Goal: Task Accomplishment & Management: Use online tool/utility

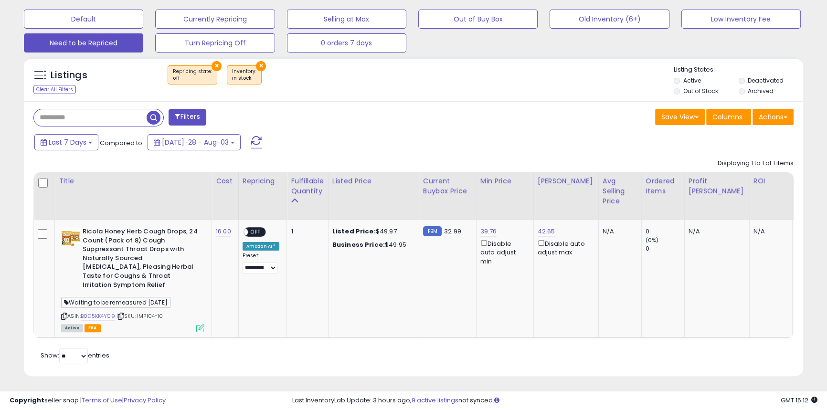
scroll to position [196, 451]
click at [153, 121] on span "button" at bounding box center [154, 118] width 14 height 14
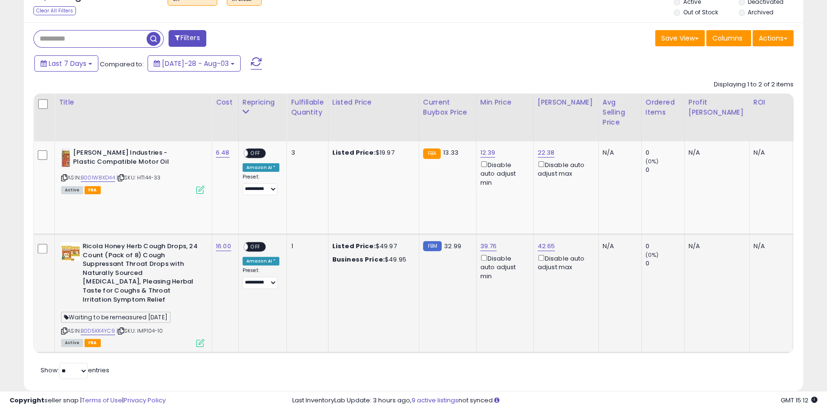
scroll to position [385, 0]
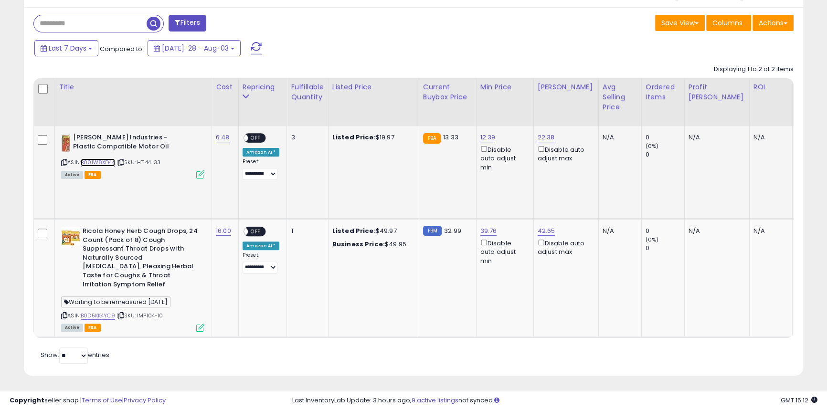
click at [89, 163] on link "B001W8XD44" at bounding box center [98, 163] width 34 height 8
click at [548, 135] on link "22.38" at bounding box center [546, 138] width 17 height 10
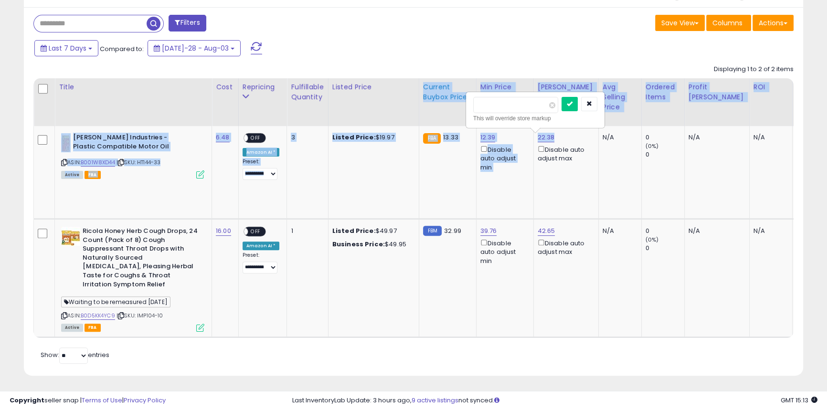
drag, startPoint x: 525, startPoint y: 97, endPoint x: 421, endPoint y: 92, distance: 104.7
click at [421, 92] on table "Title Cost" at bounding box center [652, 208] width 1238 height 260
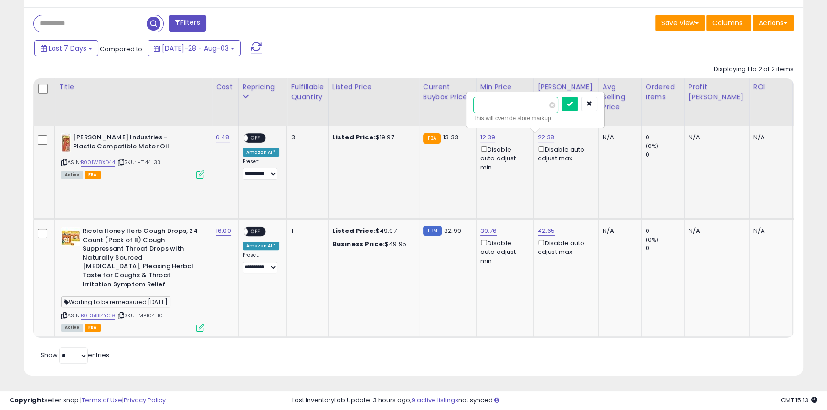
click at [543, 108] on input "*****" at bounding box center [515, 105] width 85 height 16
drag, startPoint x: 529, startPoint y: 106, endPoint x: 436, endPoint y: 98, distance: 93.0
click at [436, 98] on table "Title Cost" at bounding box center [652, 208] width 1238 height 260
type input "*****"
click button "submit" at bounding box center [570, 104] width 16 height 14
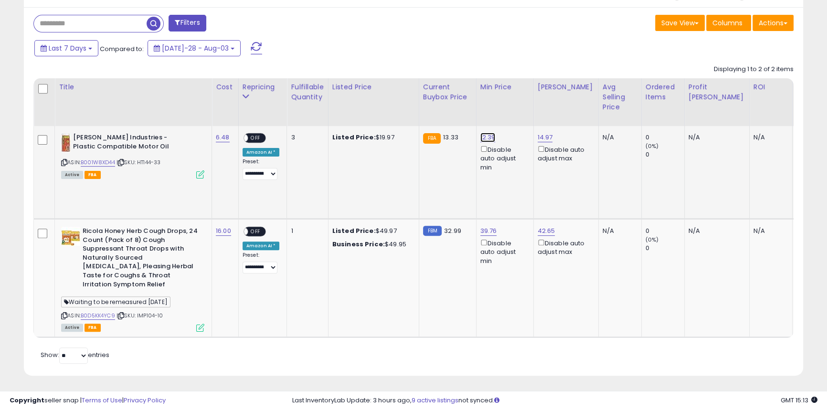
click at [485, 138] on link "12.39" at bounding box center [487, 138] width 15 height 10
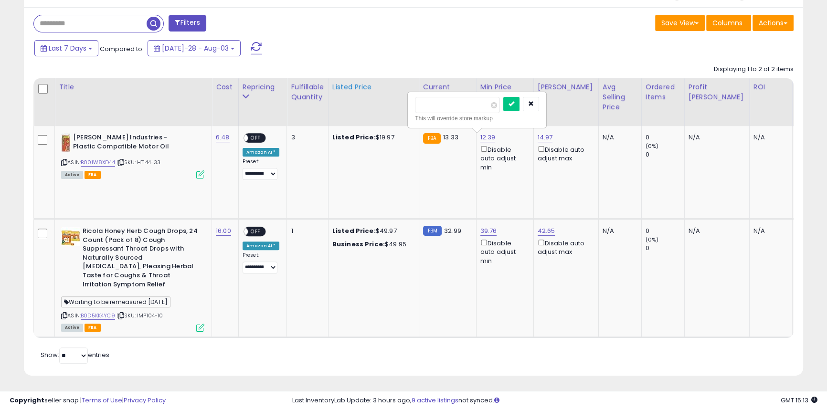
drag, startPoint x: 461, startPoint y: 106, endPoint x: 384, endPoint y: 96, distance: 77.9
click at [384, 96] on table "Title Cost" at bounding box center [652, 208] width 1238 height 260
type input "*****"
click button "submit" at bounding box center [511, 104] width 16 height 14
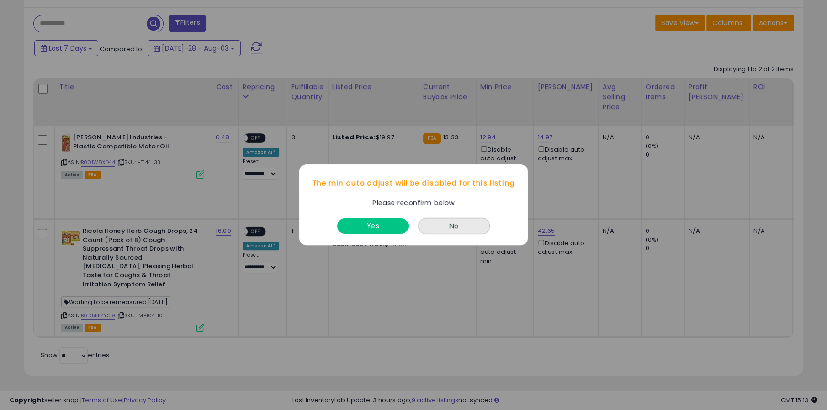
click at [363, 238] on div "Yes No" at bounding box center [413, 227] width 228 height 37
click at [367, 222] on button "Yes" at bounding box center [373, 227] width 72 height 16
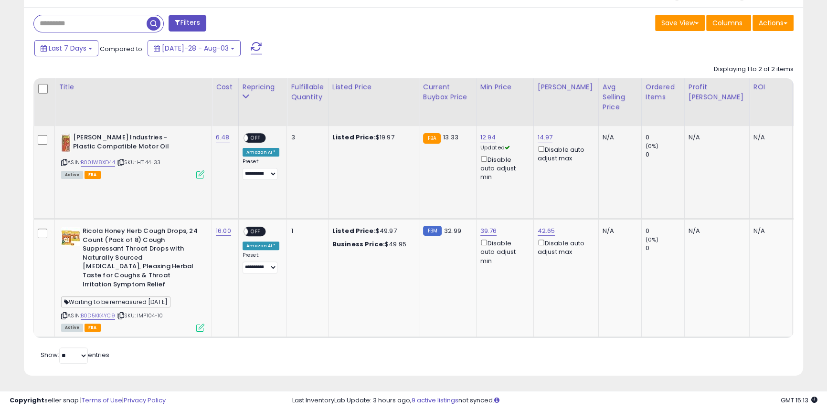
click at [252, 137] on span "OFF" at bounding box center [255, 138] width 15 height 8
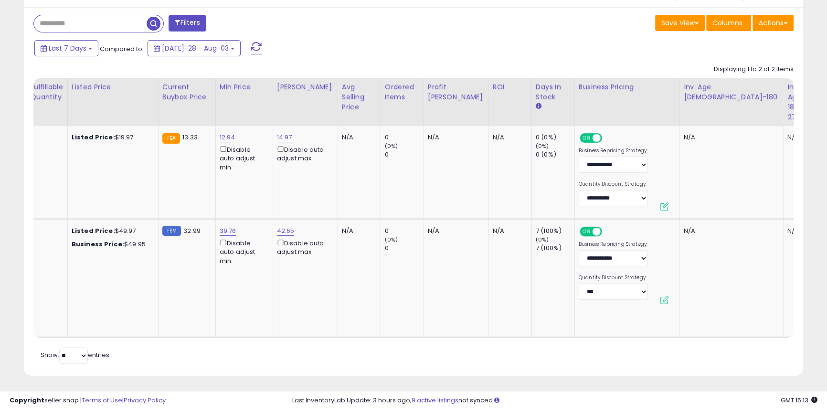
scroll to position [0, 0]
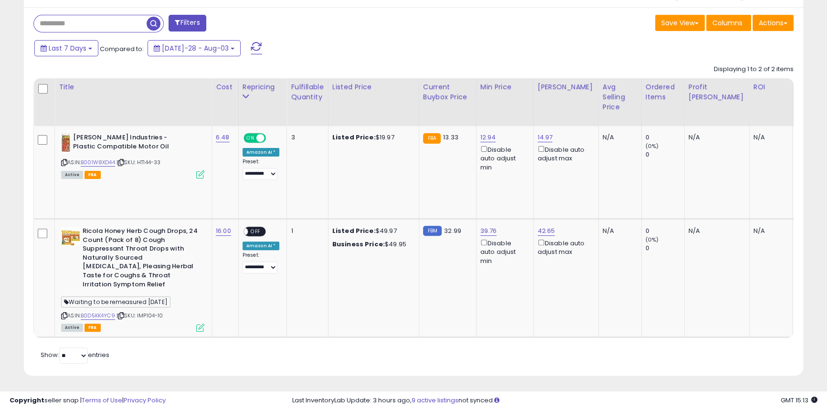
click at [156, 21] on span "button" at bounding box center [154, 24] width 14 height 14
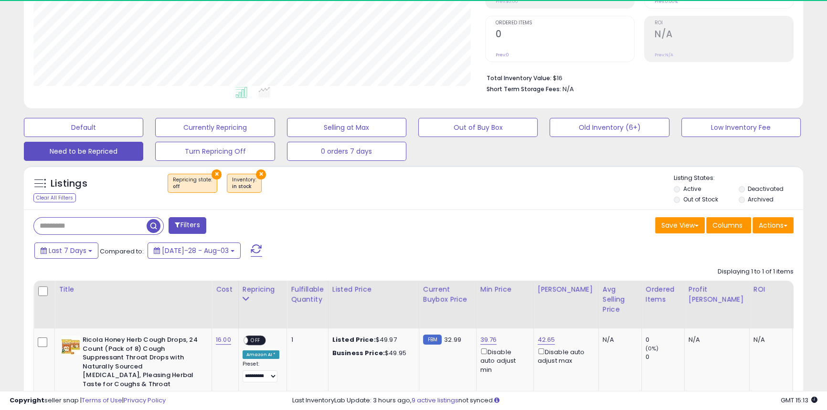
scroll to position [196, 451]
